Goal: Book appointment/travel/reservation

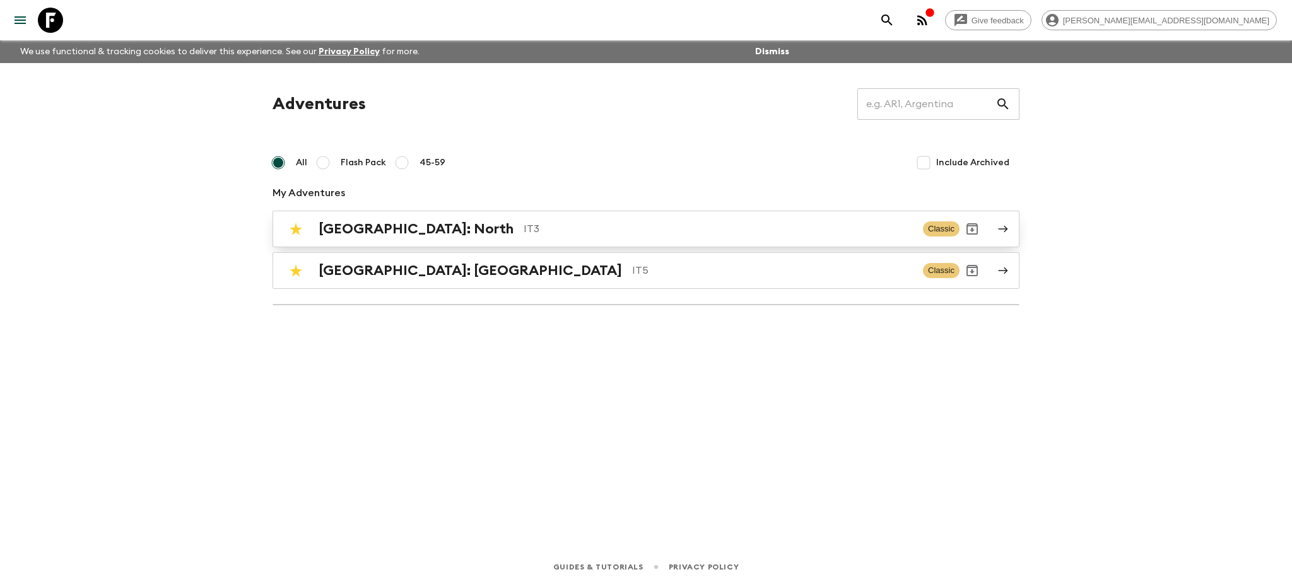
click at [524, 222] on p "IT3" at bounding box center [718, 228] width 389 height 15
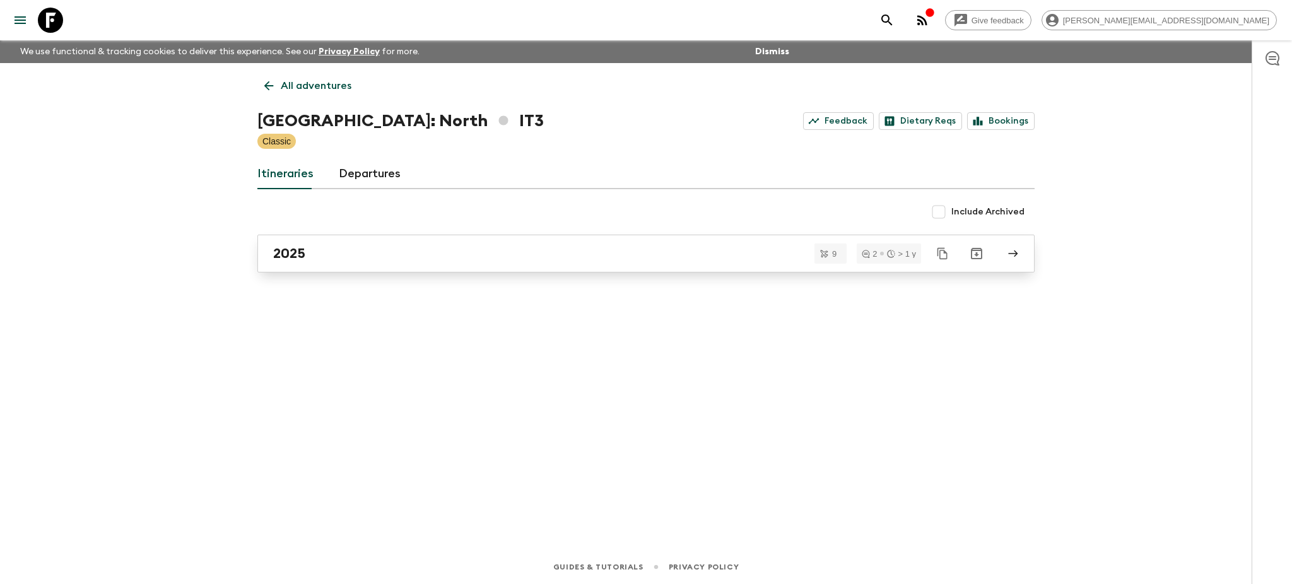
click at [409, 248] on div "2025" at bounding box center [634, 253] width 722 height 16
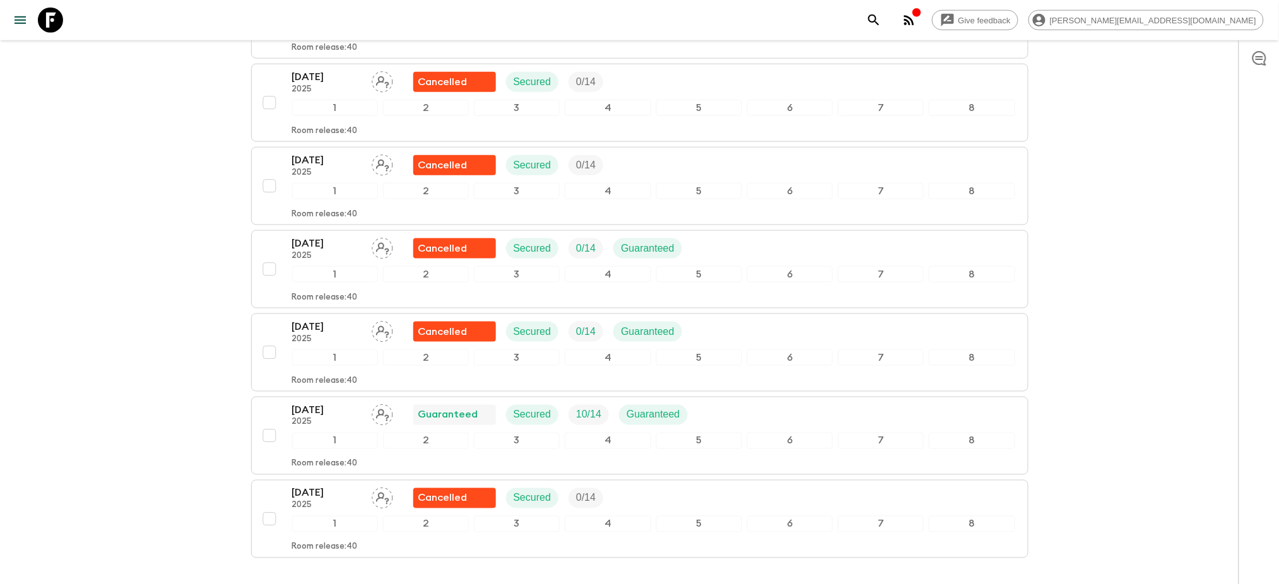
scroll to position [545, 0]
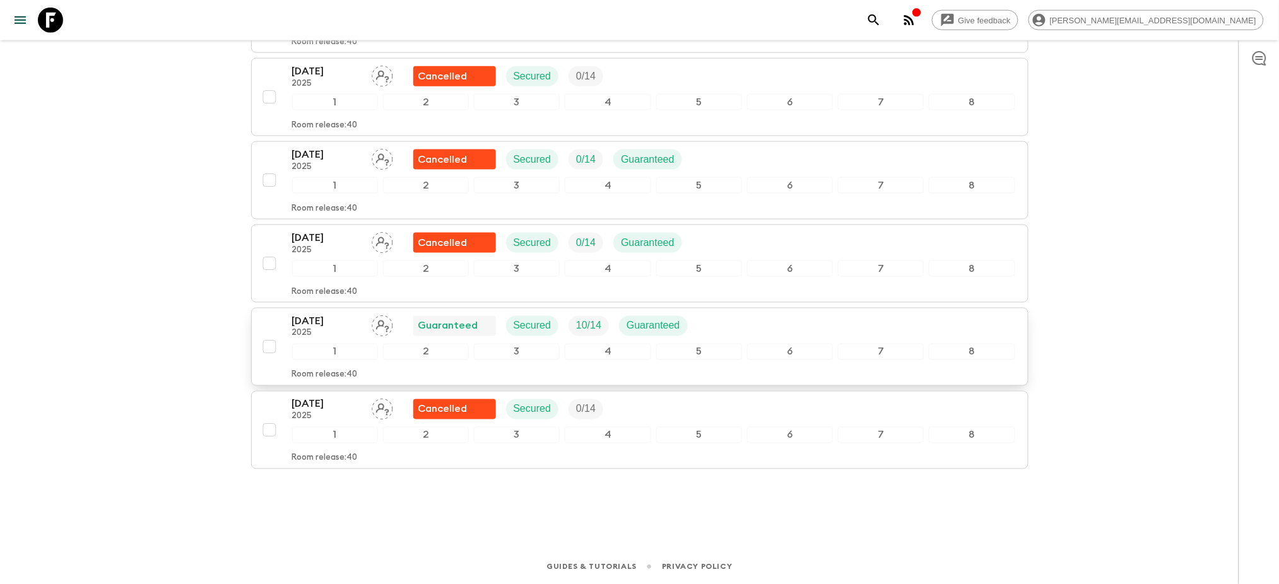
click at [353, 321] on p "[DATE]" at bounding box center [326, 321] width 69 height 15
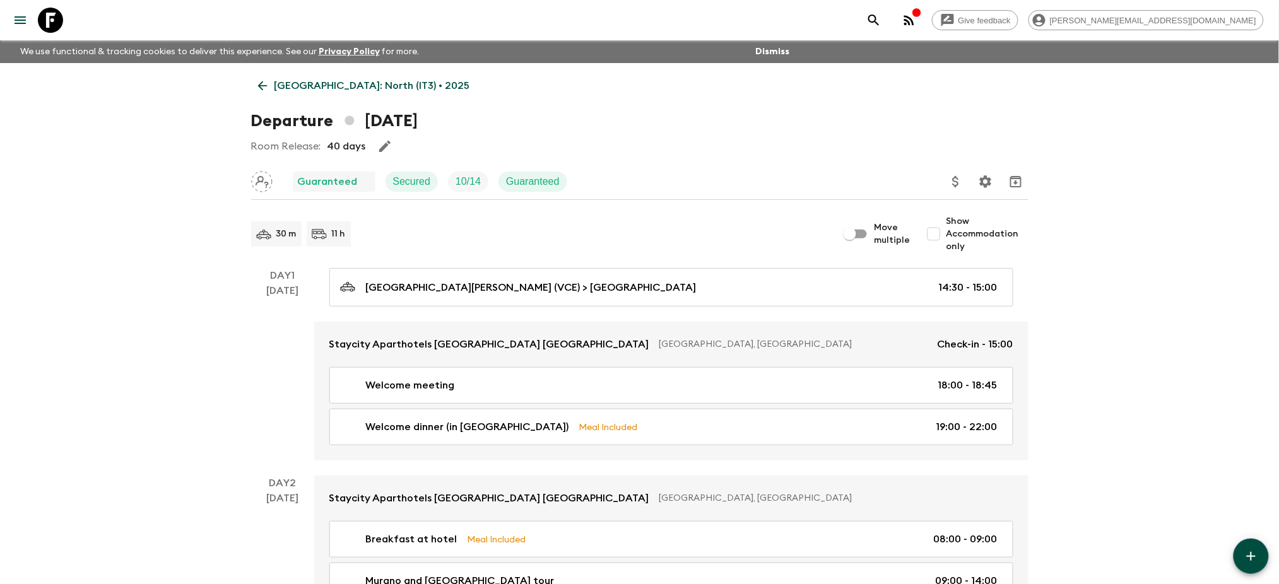
click at [346, 80] on p "[GEOGRAPHIC_DATA]: North (IT3) • 2025" at bounding box center [372, 85] width 196 height 15
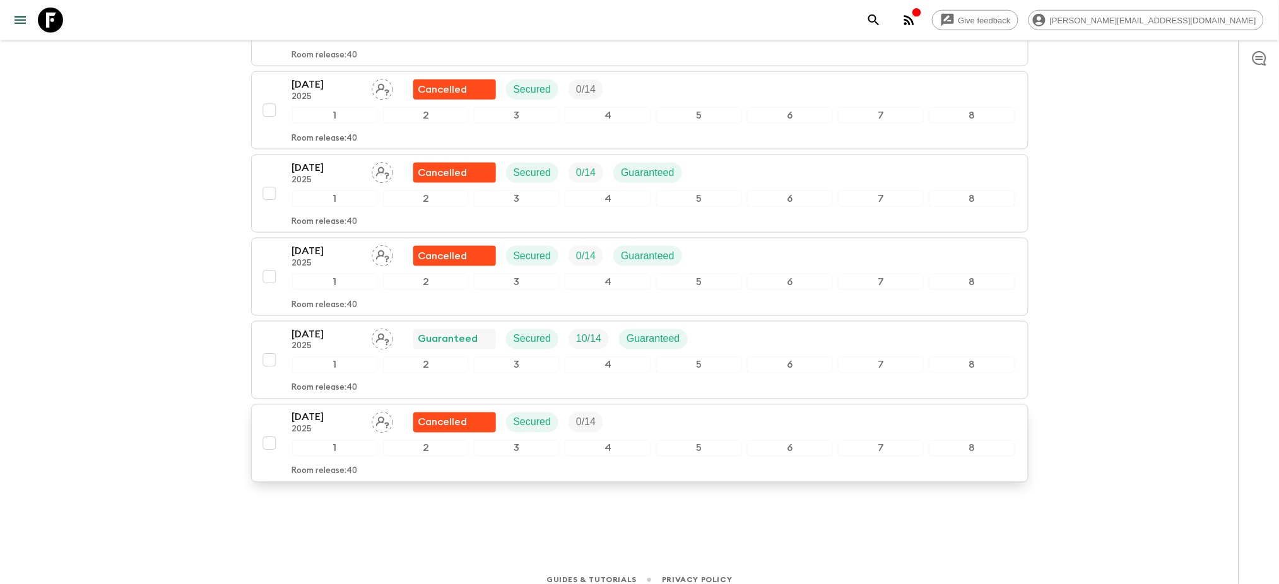
scroll to position [545, 0]
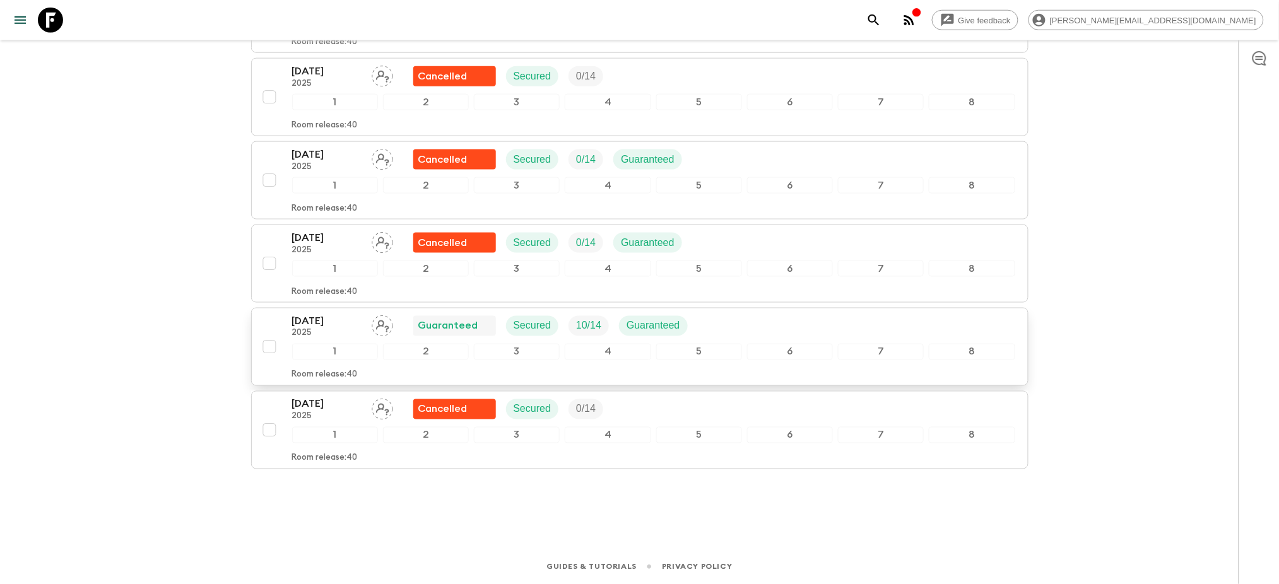
click at [350, 324] on p "[DATE]" at bounding box center [326, 321] width 69 height 15
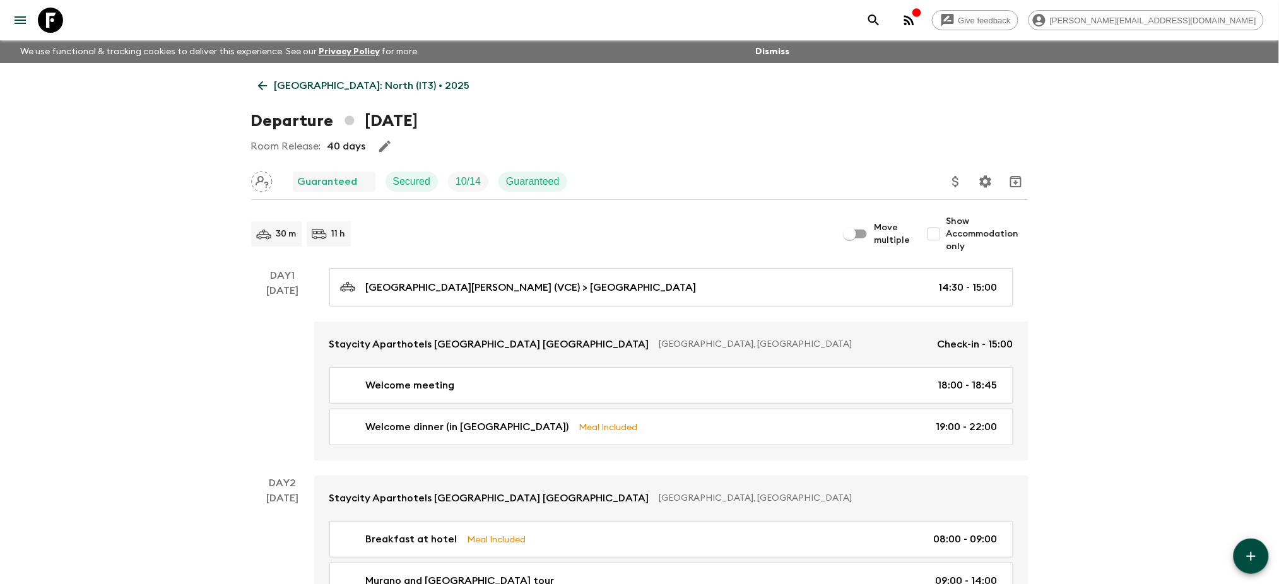
click at [348, 89] on p "[GEOGRAPHIC_DATA]: North (IT3) • 2025" at bounding box center [372, 85] width 196 height 15
